Goal: Information Seeking & Learning: Learn about a topic

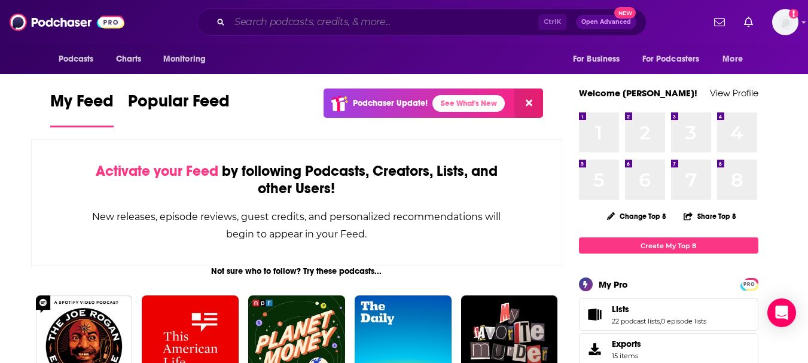
click at [285, 25] on input "Search podcasts, credits, & more..." at bounding box center [384, 22] width 309 height 19
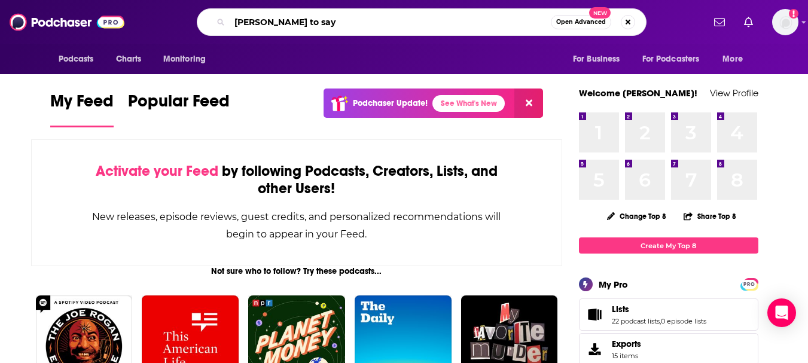
type input "[PERSON_NAME] to say"
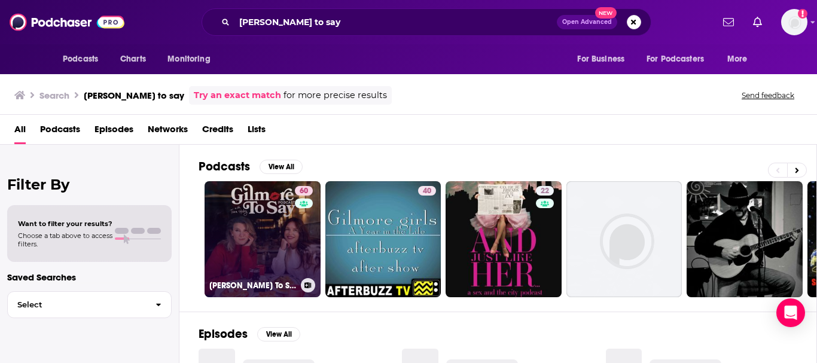
click at [248, 203] on link "60 [PERSON_NAME] To Say: A [PERSON_NAME] Podcast" at bounding box center [263, 239] width 116 height 116
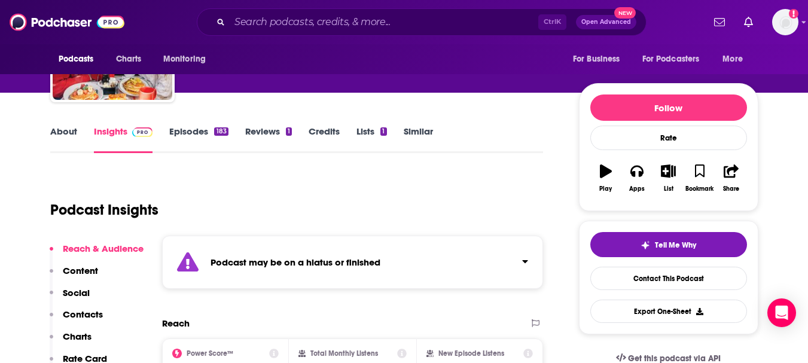
scroll to position [179, 0]
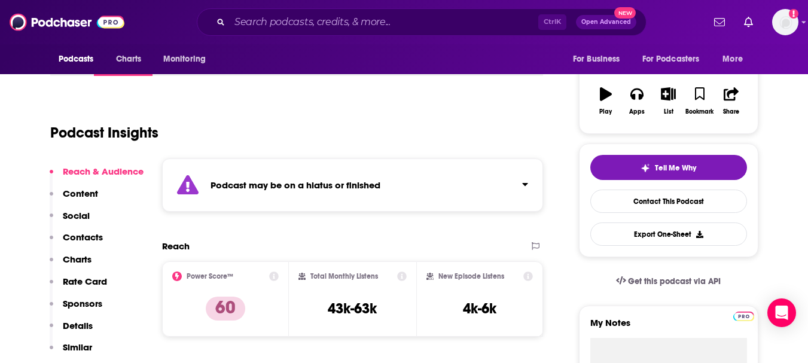
click at [327, 179] on strong "Podcast may be on a hiatus or finished" at bounding box center [296, 184] width 170 height 11
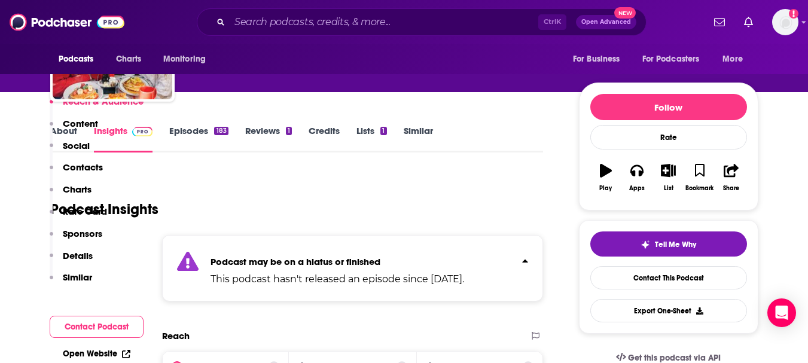
scroll to position [0, 0]
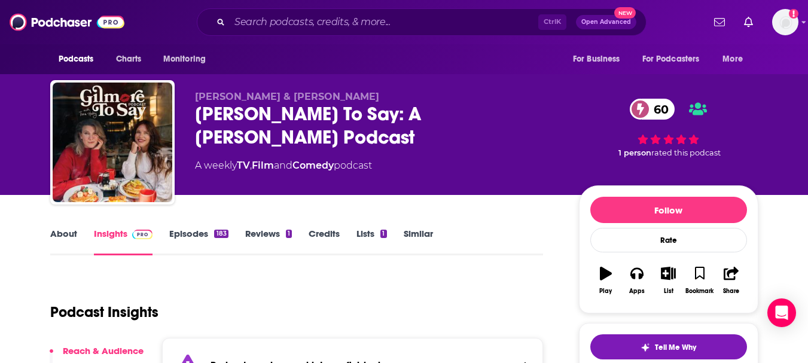
click at [56, 232] on link "About" at bounding box center [63, 242] width 27 height 28
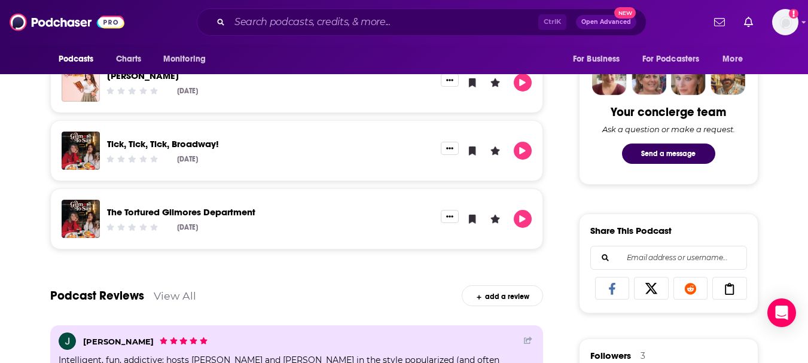
scroll to position [697, 0]
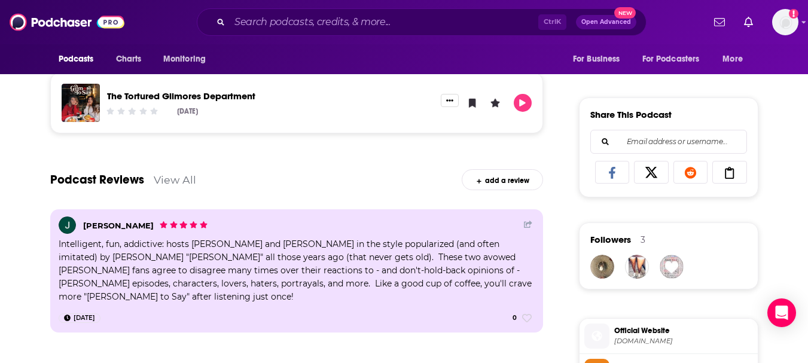
click at [162, 97] on link "The Tortured Gilmores Department" at bounding box center [181, 95] width 148 height 11
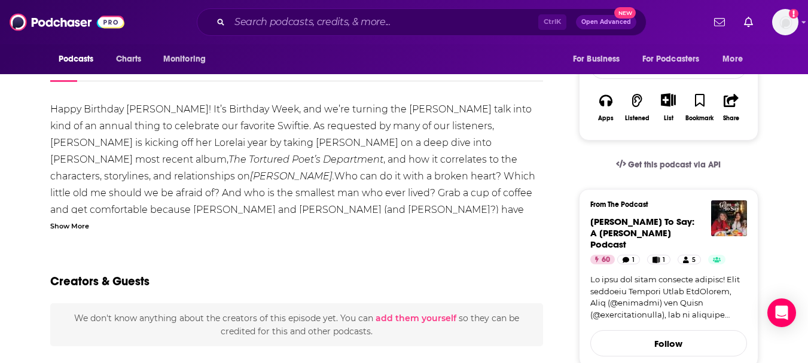
scroll to position [179, 0]
